Goal: Task Accomplishment & Management: Use online tool/utility

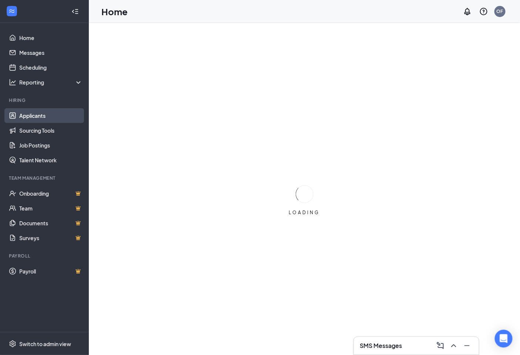
click at [51, 113] on link "Applicants" at bounding box center [50, 115] width 63 height 15
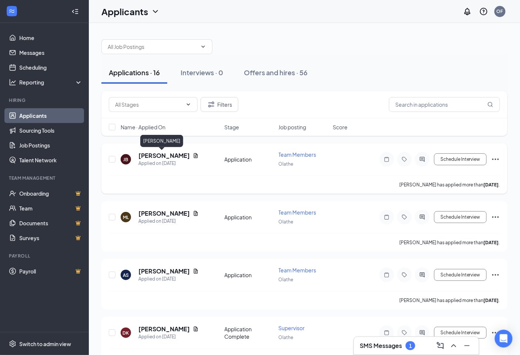
click at [158, 155] on h5 "[PERSON_NAME]" at bounding box center [163, 155] width 51 height 8
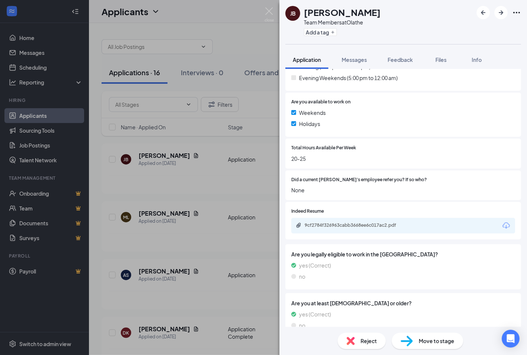
scroll to position [349, 0]
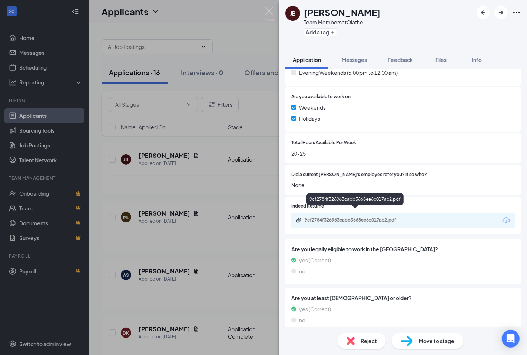
click at [354, 217] on div "9cf2784f326963cabb3668ee6c017ac2.pdf" at bounding box center [356, 220] width 104 height 6
click at [183, 110] on div "[PERSON_NAME] Team Members at Olathe Add a tag Application Messages Feedback Fi…" at bounding box center [263, 177] width 527 height 355
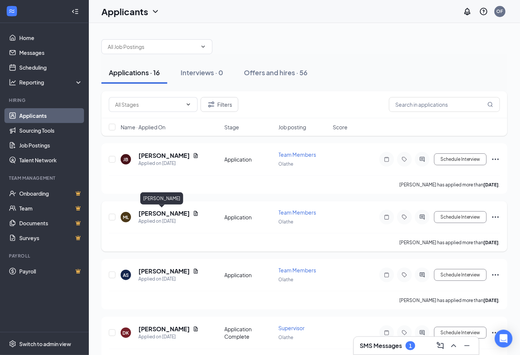
click at [163, 214] on h5 "[PERSON_NAME]" at bounding box center [163, 213] width 51 height 8
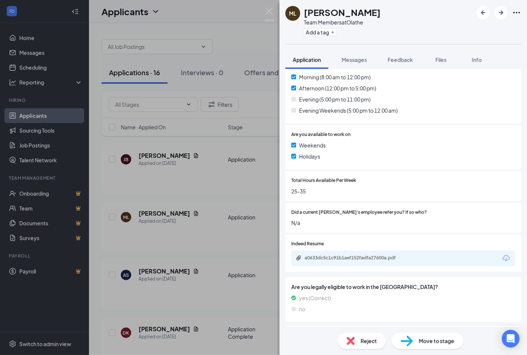
scroll to position [328, 0]
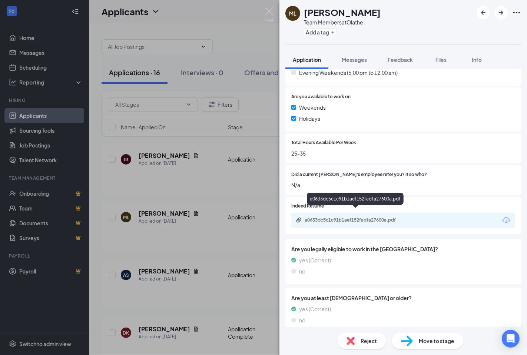
click at [366, 217] on div "a0633dc5c1c91b1aef152fadfa27600a.pdf" at bounding box center [356, 220] width 104 height 6
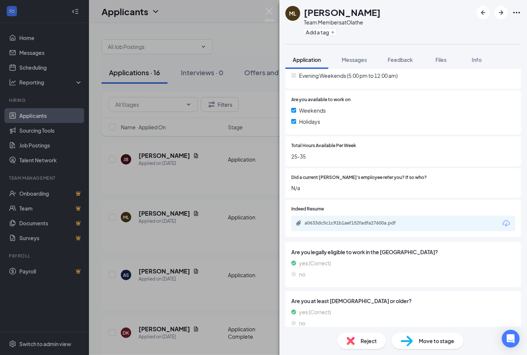
click at [191, 168] on div "ML [PERSON_NAME] Team Members at Olathe Add a tag Application Messages Feedback…" at bounding box center [263, 177] width 527 height 355
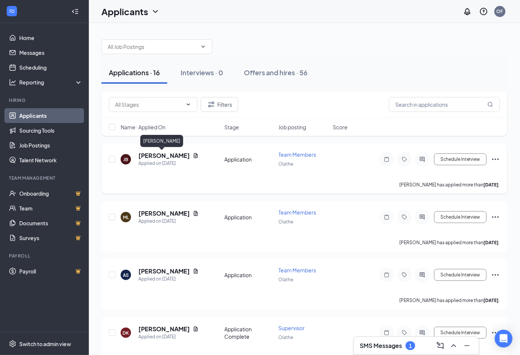
click at [156, 154] on h5 "[PERSON_NAME]" at bounding box center [163, 155] width 51 height 8
